Goal: Communication & Community: Connect with others

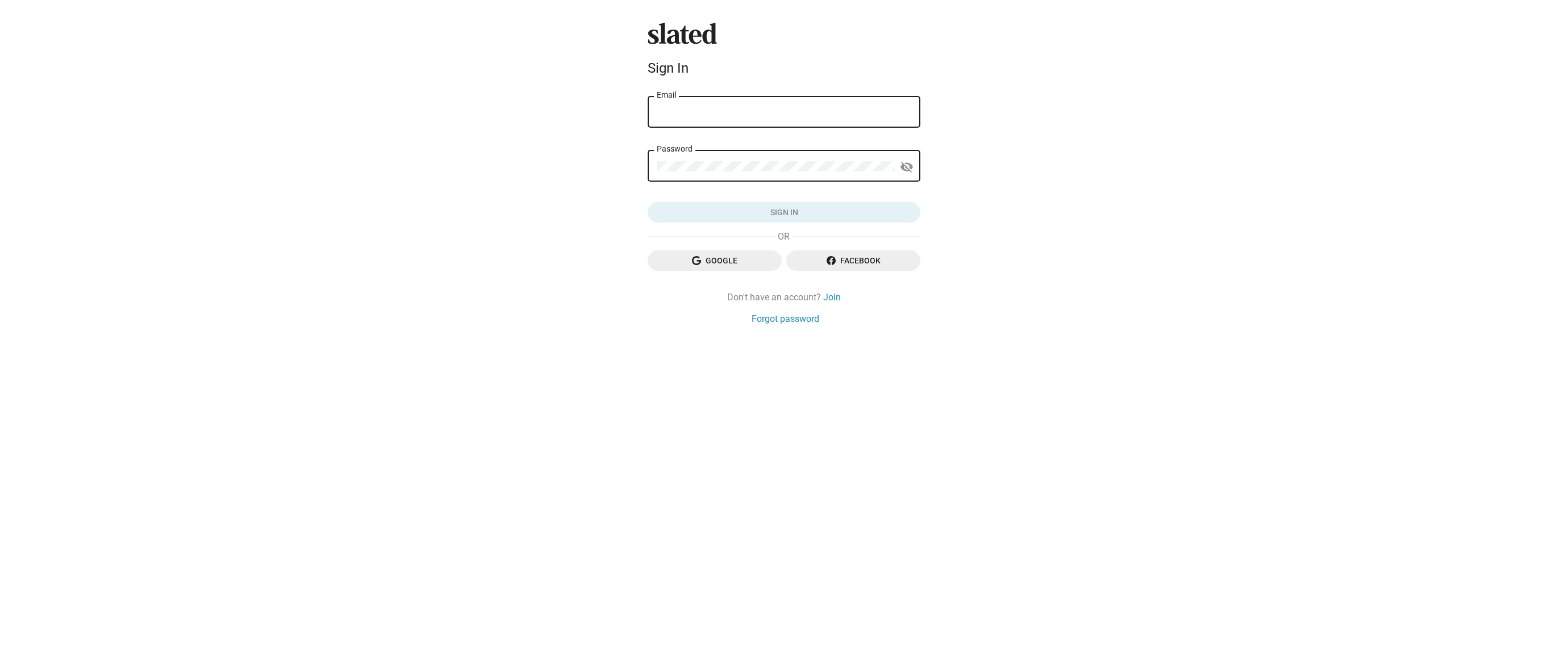
click at [718, 106] on div "Email" at bounding box center [784, 111] width 254 height 34
click at [728, 119] on div "Email" at bounding box center [784, 111] width 254 height 34
click at [709, 110] on input "Email" at bounding box center [784, 112] width 254 height 10
type input "[EMAIL_ADDRESS][DOMAIN_NAME]"
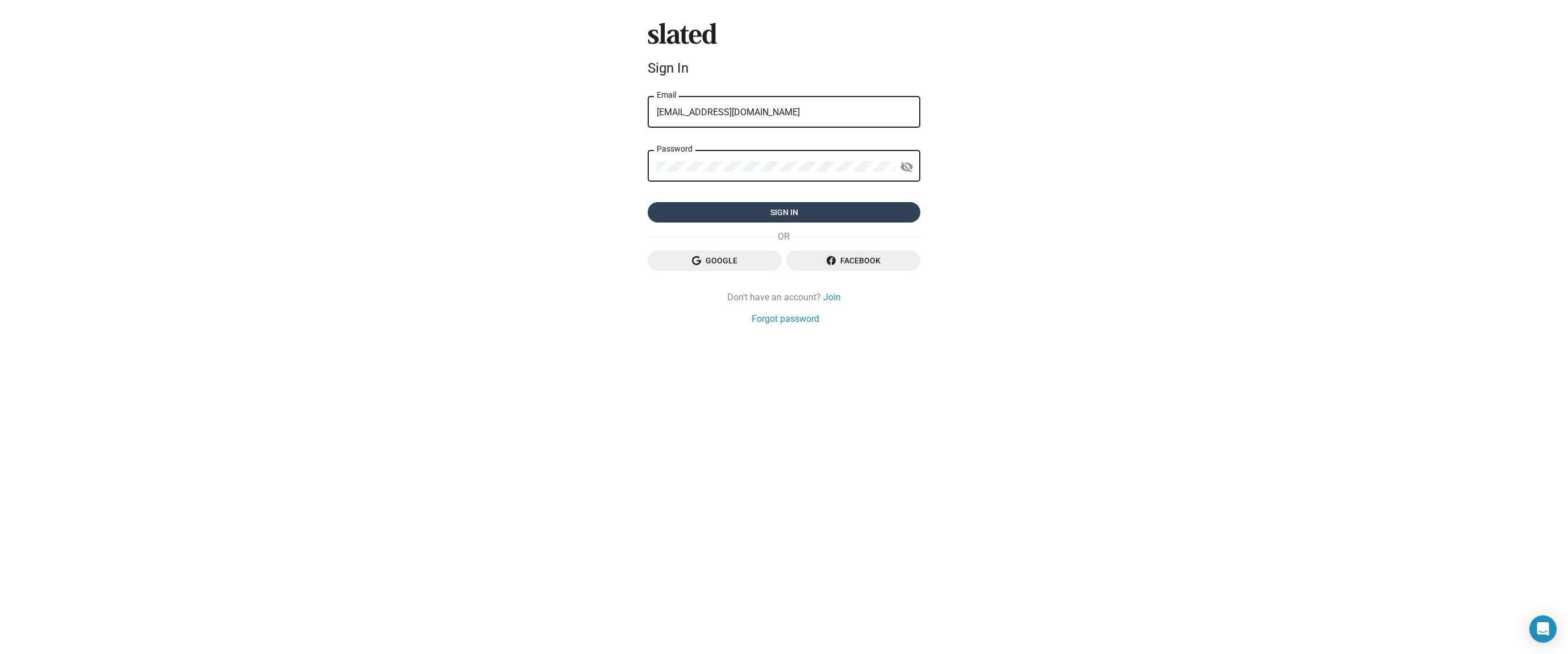
click at [822, 210] on span "Sign in" at bounding box center [784, 213] width 254 height 21
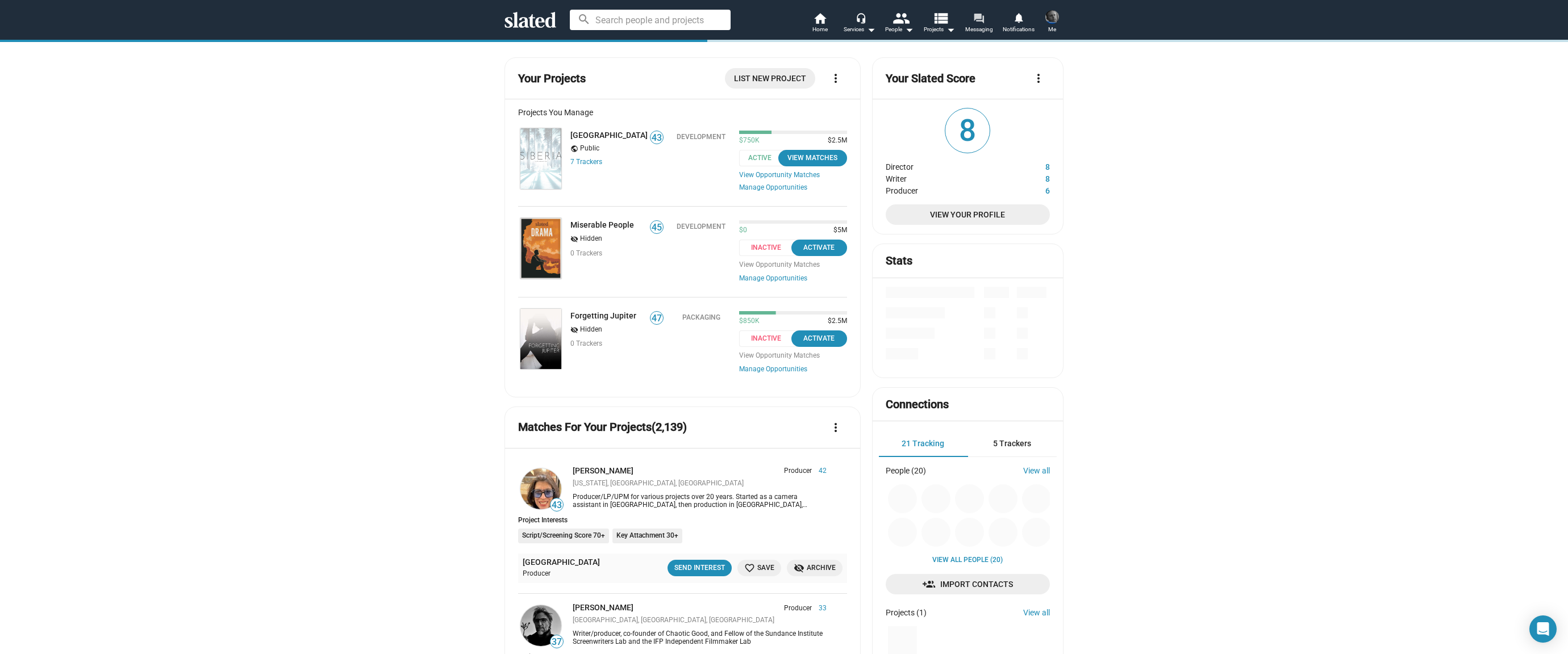
click at [982, 26] on span "Messaging" at bounding box center [979, 29] width 28 height 14
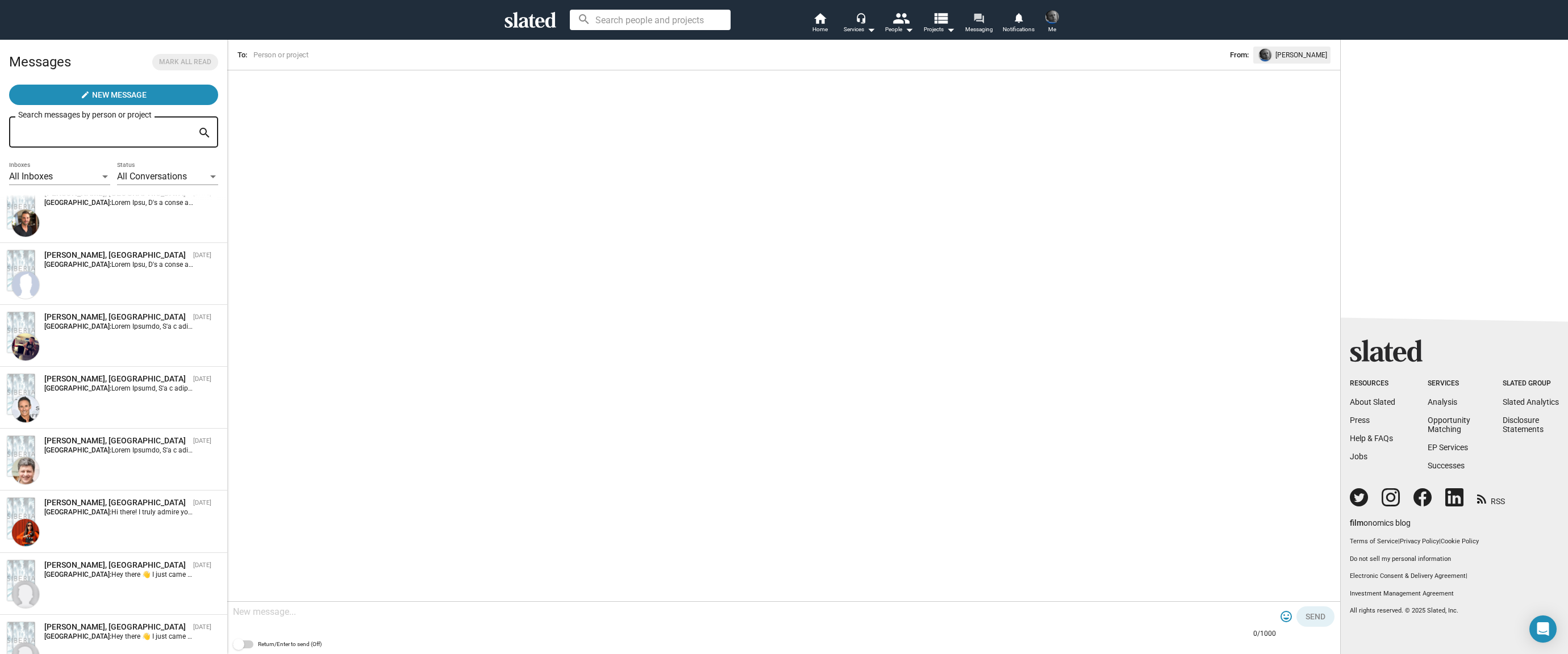
scroll to position [812, 0]
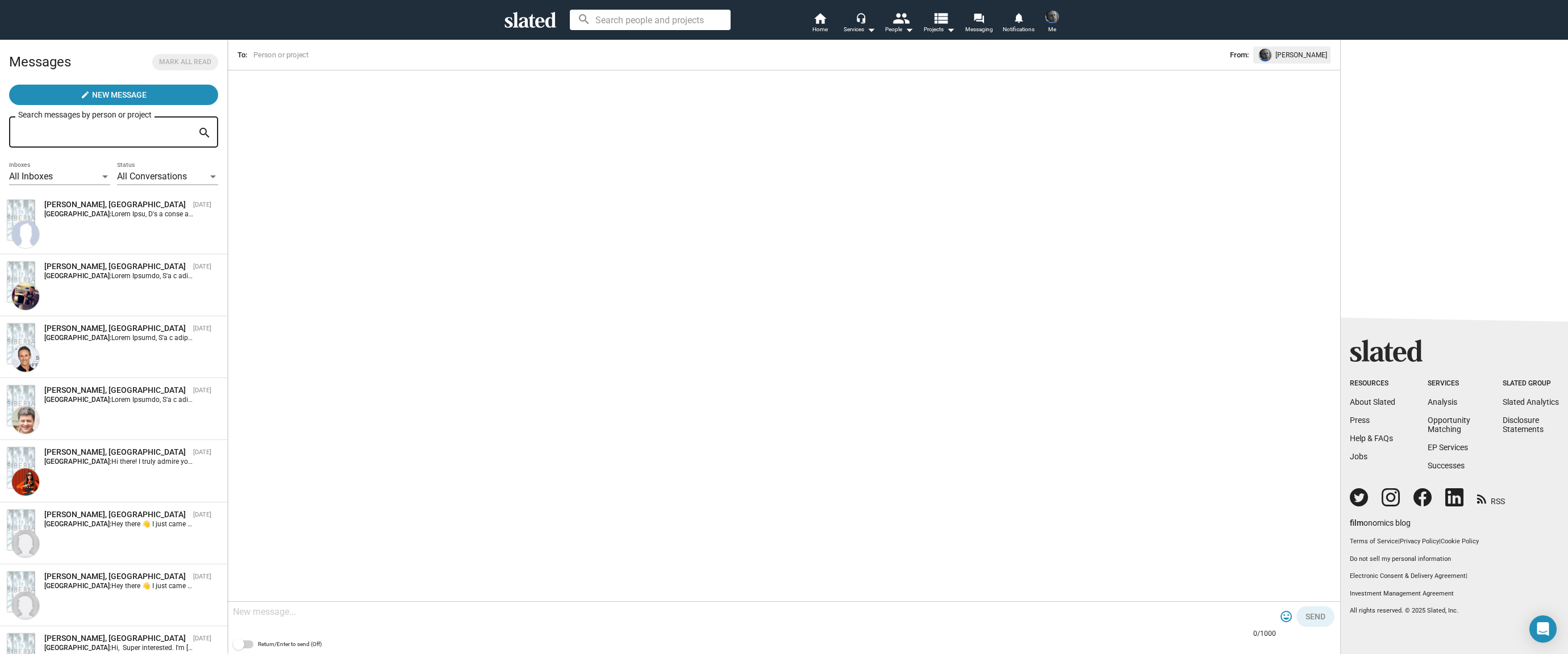
click at [70, 126] on div "Search messages by person or project" at bounding box center [112, 131] width 188 height 34
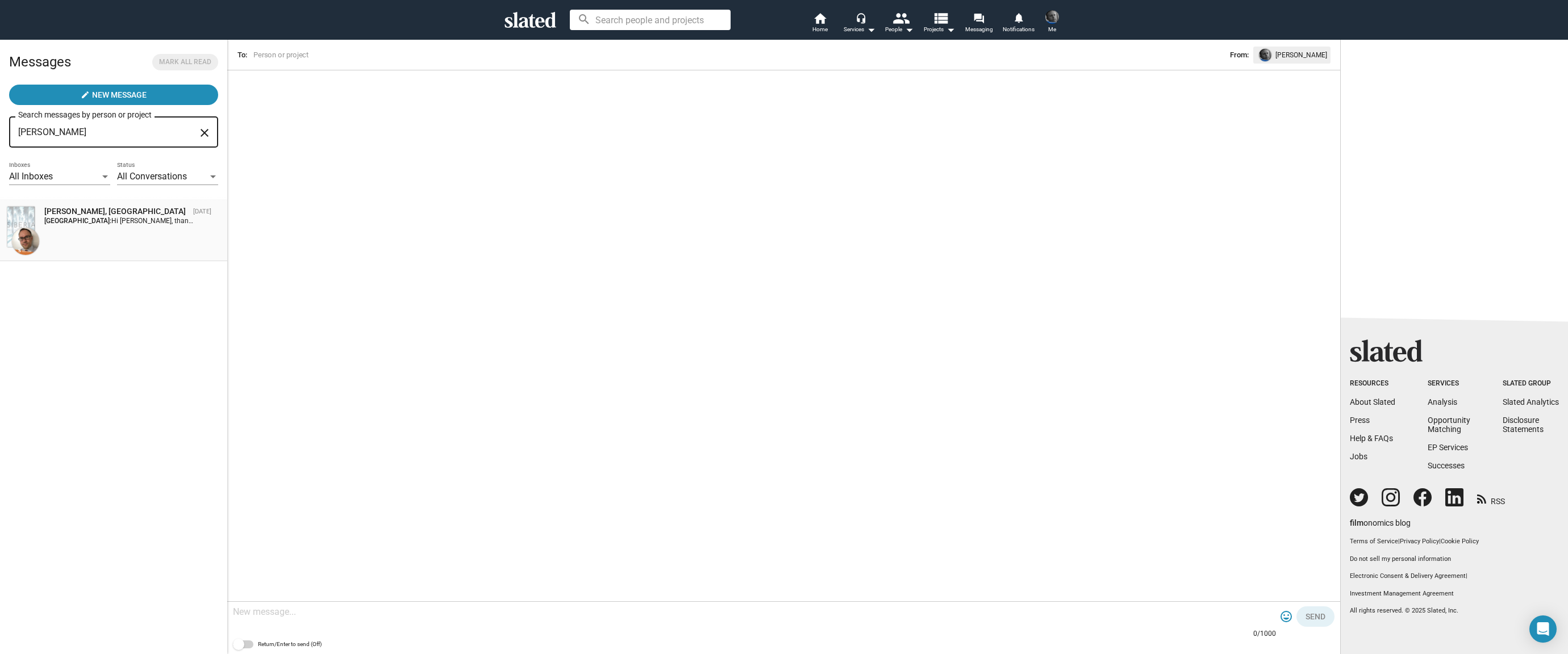
type input "[PERSON_NAME]"
click at [101, 248] on div "[PERSON_NAME], [GEOGRAPHIC_DATA] [DATE] [GEOGRAPHIC_DATA]: Hi [PERSON_NAME], th…" at bounding box center [114, 230] width 214 height 48
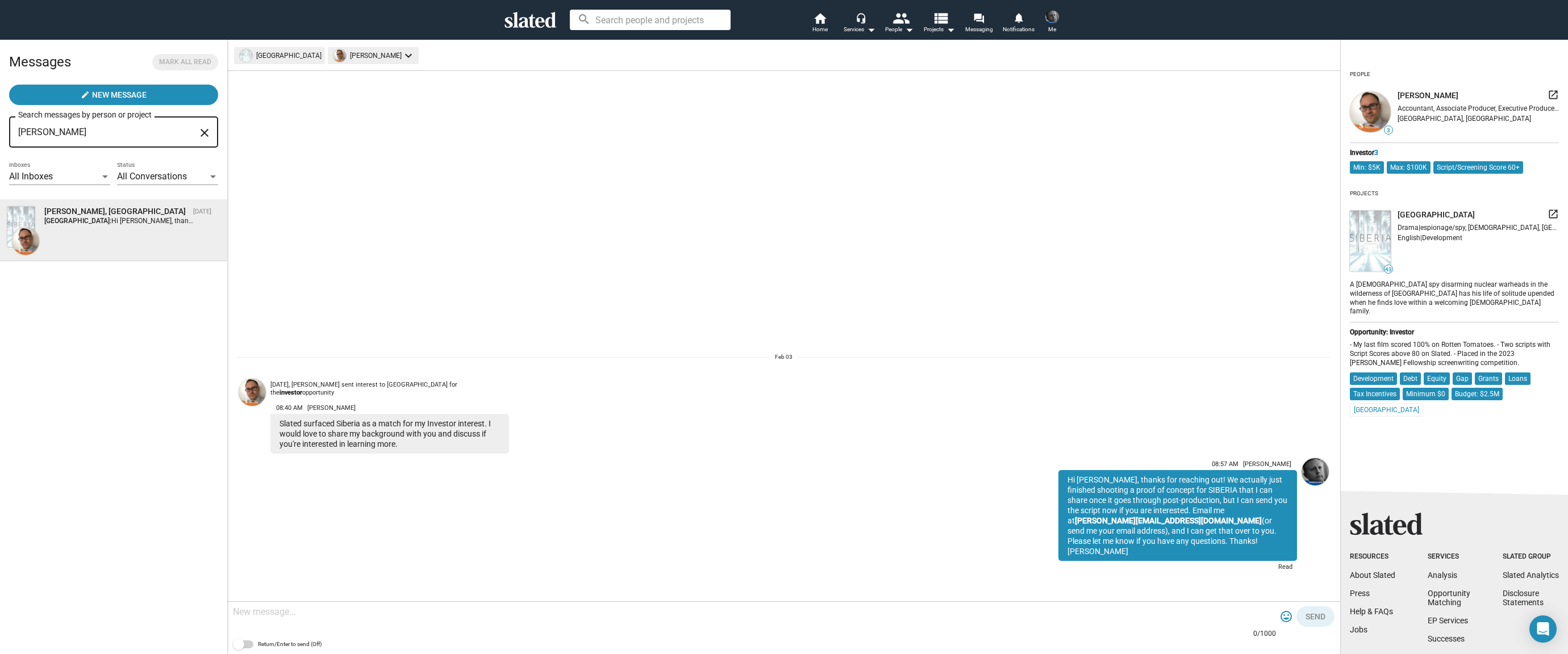
click at [252, 400] on img at bounding box center [252, 393] width 27 height 27
